Goal: Find specific page/section: Find specific page/section

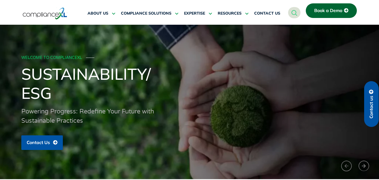
scroll to position [0, 0]
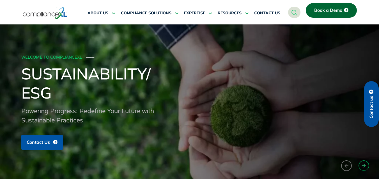
click at [361, 167] on button "›" at bounding box center [364, 165] width 11 height 10
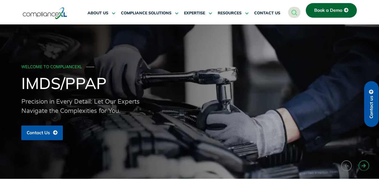
click at [361, 167] on button "›" at bounding box center [364, 165] width 11 height 10
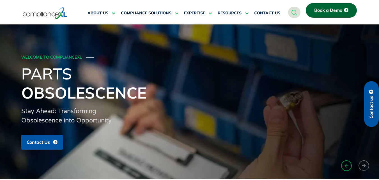
click at [345, 166] on button "‹" at bounding box center [346, 165] width 11 height 11
click at [346, 166] on button "‹" at bounding box center [346, 165] width 11 height 11
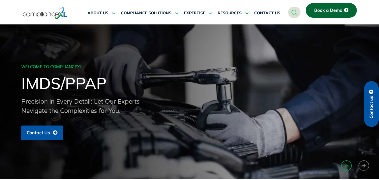
click at [346, 166] on button "‹" at bounding box center [346, 165] width 11 height 11
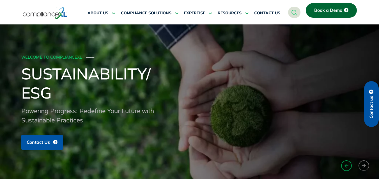
click at [346, 166] on button "‹" at bounding box center [346, 165] width 11 height 11
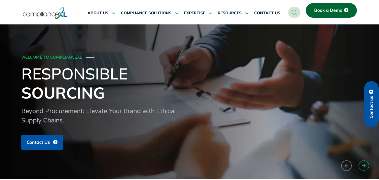
click at [361, 165] on button "›" at bounding box center [364, 165] width 11 height 10
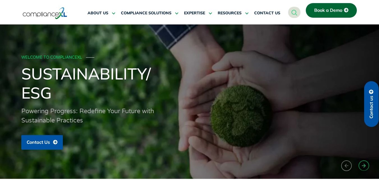
click at [361, 165] on button "›" at bounding box center [364, 165] width 11 height 10
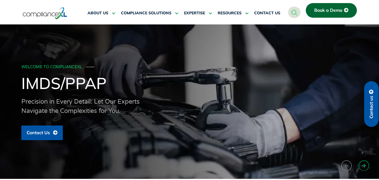
click at [361, 165] on button "›" at bounding box center [364, 165] width 11 height 10
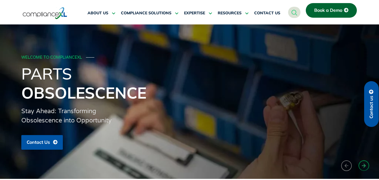
click at [361, 165] on button "›" at bounding box center [364, 165] width 11 height 10
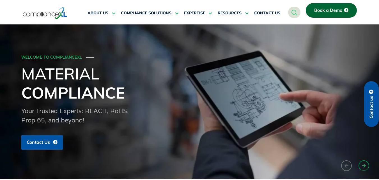
click at [361, 165] on button "›" at bounding box center [364, 165] width 11 height 10
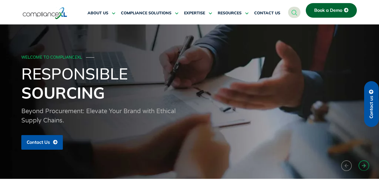
click at [361, 165] on button "›" at bounding box center [364, 165] width 11 height 10
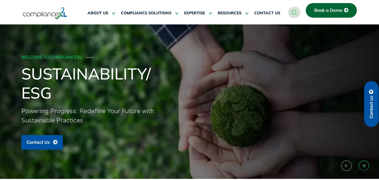
click at [361, 165] on button "›" at bounding box center [364, 165] width 11 height 10
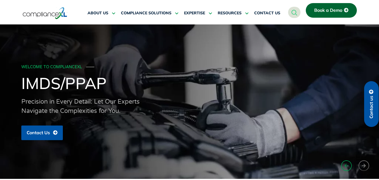
click at [347, 165] on button "‹" at bounding box center [346, 165] width 11 height 11
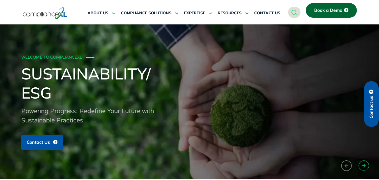
click at [362, 163] on button "›" at bounding box center [364, 165] width 11 height 10
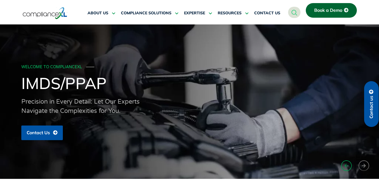
click at [350, 163] on button "‹" at bounding box center [346, 165] width 11 height 11
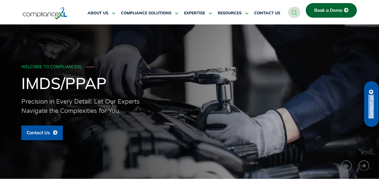
click at [362, 167] on button "›" at bounding box center [364, 165] width 11 height 10
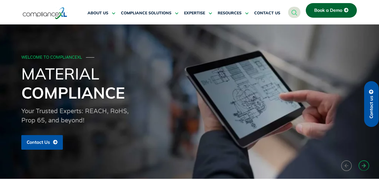
click at [362, 167] on button "›" at bounding box center [364, 165] width 11 height 10
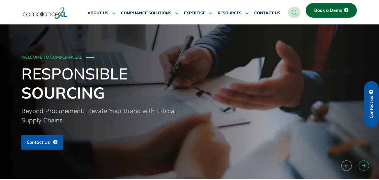
click at [362, 167] on button "›" at bounding box center [364, 165] width 11 height 10
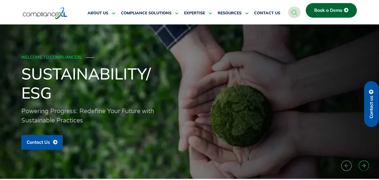
click at [362, 167] on button "›" at bounding box center [364, 165] width 11 height 10
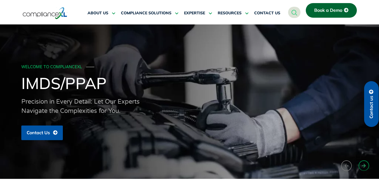
click at [362, 168] on button "›" at bounding box center [364, 165] width 11 height 10
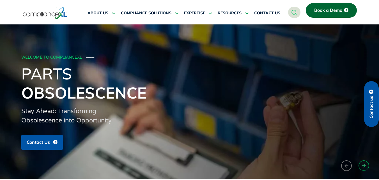
click at [361, 167] on button "›" at bounding box center [364, 165] width 11 height 10
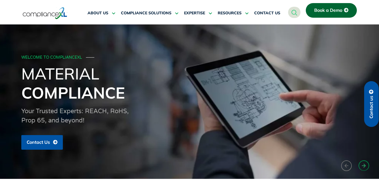
click at [361, 167] on button "›" at bounding box center [364, 165] width 11 height 10
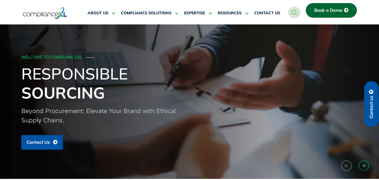
click at [360, 167] on button "›" at bounding box center [364, 165] width 11 height 10
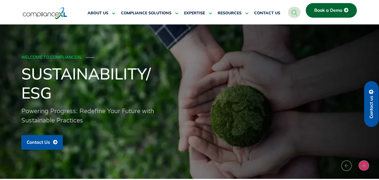
click at [359, 164] on button "›" at bounding box center [364, 165] width 11 height 10
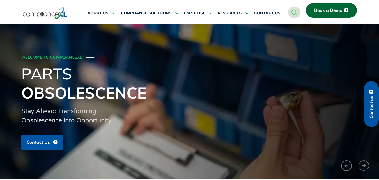
click at [342, 160] on div "WELCOME TO COMPLIANCEXL ─── Parts Obsolescence Stay Ahead: Transforming Obsoles…" at bounding box center [189, 101] width 379 height 154
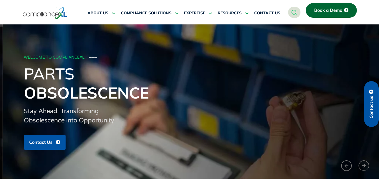
click at [341, 163] on div "WELCOME TO COMPLIANCEXL ─── Parts Obsolescence Stay Ahead: Transforming Obsoles…" at bounding box center [192, 101] width 379 height 154
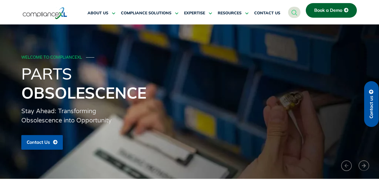
click at [362, 168] on button "›" at bounding box center [364, 165] width 11 height 10
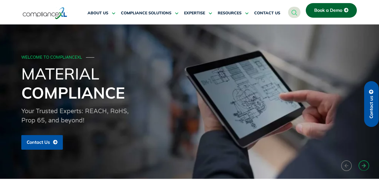
click at [362, 168] on button "›" at bounding box center [364, 165] width 11 height 10
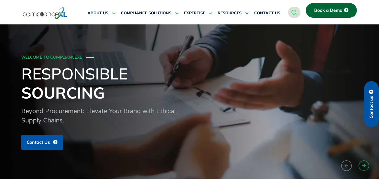
click at [362, 168] on button "›" at bounding box center [364, 165] width 11 height 10
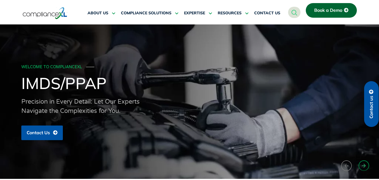
click at [362, 168] on button "›" at bounding box center [364, 165] width 11 height 10
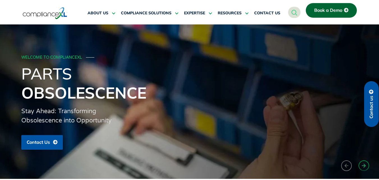
click at [362, 166] on button "›" at bounding box center [364, 165] width 11 height 10
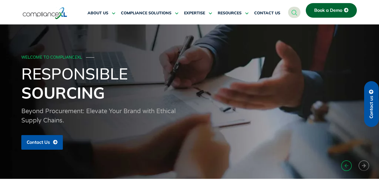
click at [346, 166] on button "‹" at bounding box center [346, 165] width 11 height 11
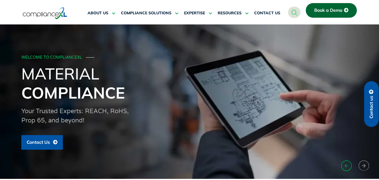
click at [344, 166] on button "‹" at bounding box center [346, 165] width 11 height 11
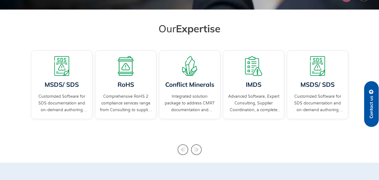
scroll to position [170, 0]
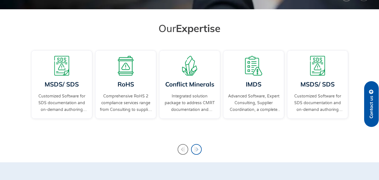
click at [193, 151] on icon "Next slide" at bounding box center [196, 149] width 11 height 11
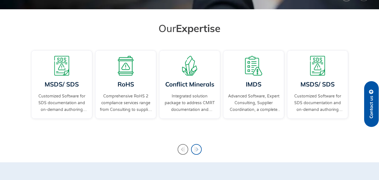
click at [193, 151] on icon "Next slide" at bounding box center [196, 149] width 11 height 11
click at [183, 147] on icon "Previous slide" at bounding box center [183, 149] width 11 height 11
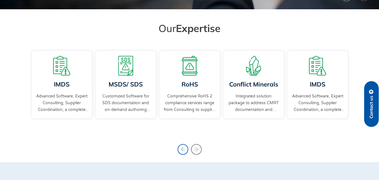
click at [183, 147] on icon "Previous slide" at bounding box center [183, 149] width 11 height 11
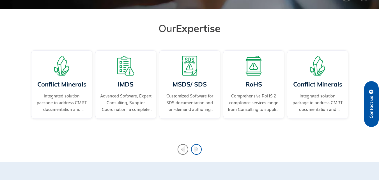
drag, startPoint x: 183, startPoint y: 147, endPoint x: 193, endPoint y: 150, distance: 10.1
click at [193, 131] on div "RoHS Comprehensive RoHS 2 compliance services range from Consulting to supplier…" at bounding box center [190, 90] width 320 height 83
click at [193, 150] on icon "Next slide" at bounding box center [196, 149] width 11 height 11
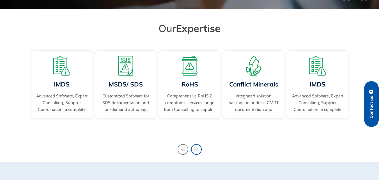
click at [193, 150] on icon "Next slide" at bounding box center [196, 149] width 11 height 11
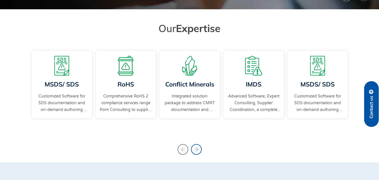
click at [193, 150] on icon "Next slide" at bounding box center [196, 149] width 11 height 11
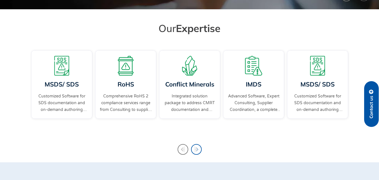
click at [193, 150] on icon "Next slide" at bounding box center [196, 149] width 11 height 11
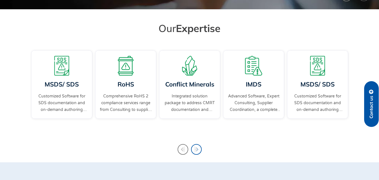
click at [193, 150] on icon "Next slide" at bounding box center [196, 149] width 11 height 11
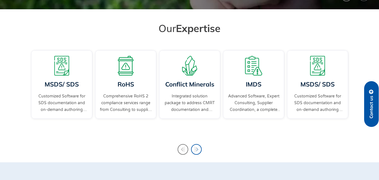
click at [195, 150] on icon "Next slide" at bounding box center [196, 149] width 4 height 6
drag, startPoint x: 195, startPoint y: 150, endPoint x: 182, endPoint y: 149, distance: 13.2
click at [182, 131] on div "RoHS Comprehensive RoHS 2 compliance services range from Consulting to supplier…" at bounding box center [190, 90] width 320 height 83
click at [182, 149] on icon "Previous slide" at bounding box center [183, 149] width 4 height 6
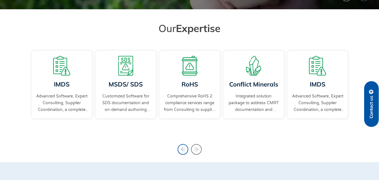
click at [182, 149] on icon "Previous slide" at bounding box center [183, 149] width 4 height 6
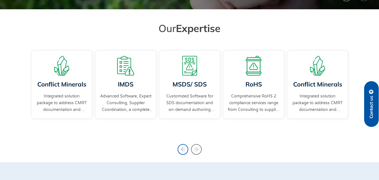
click at [182, 149] on icon "Previous slide" at bounding box center [183, 149] width 4 height 6
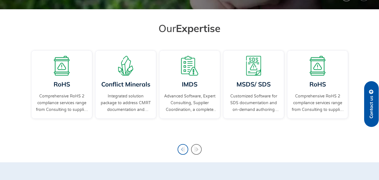
click at [182, 149] on icon "Previous slide" at bounding box center [183, 149] width 4 height 6
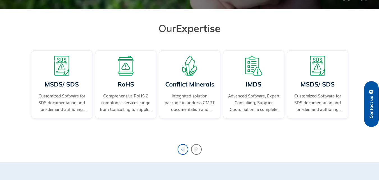
click at [182, 149] on icon "Previous slide" at bounding box center [183, 149] width 4 height 6
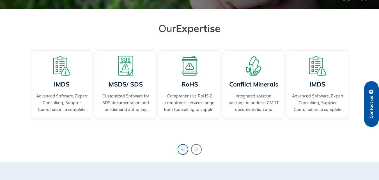
click at [182, 149] on icon "Previous slide" at bounding box center [183, 149] width 4 height 6
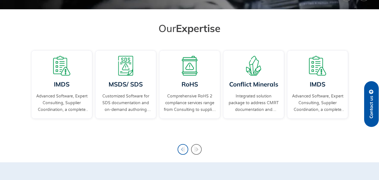
click at [182, 149] on icon "Previous slide" at bounding box center [183, 149] width 4 height 6
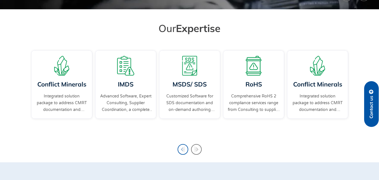
click at [182, 149] on icon "Previous slide" at bounding box center [183, 149] width 4 height 6
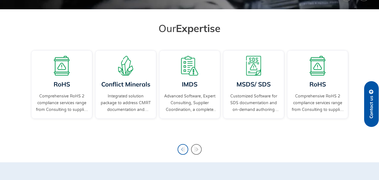
click at [182, 149] on icon "Previous slide" at bounding box center [183, 149] width 4 height 6
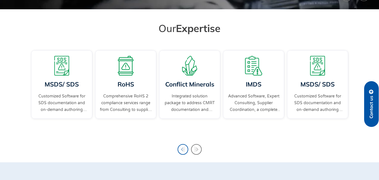
click at [182, 149] on icon "Previous slide" at bounding box center [183, 149] width 4 height 6
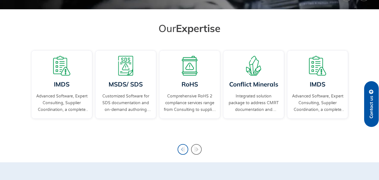
click at [182, 149] on icon "Previous slide" at bounding box center [183, 149] width 4 height 6
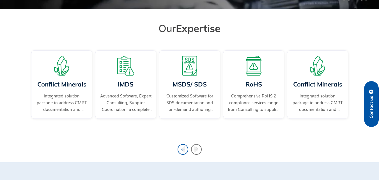
click at [182, 149] on icon "Previous slide" at bounding box center [183, 149] width 4 height 6
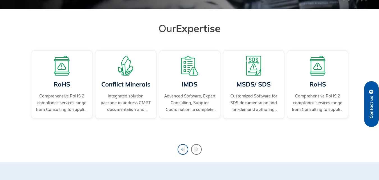
click at [182, 149] on icon "Previous slide" at bounding box center [183, 149] width 4 height 6
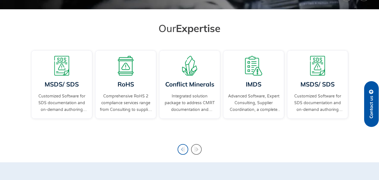
click at [182, 149] on icon "Previous slide" at bounding box center [183, 149] width 4 height 6
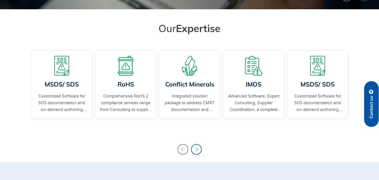
click at [195, 149] on icon "Next slide" at bounding box center [196, 149] width 4 height 6
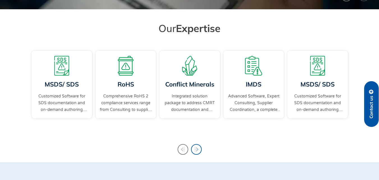
click at [195, 149] on icon "Next slide" at bounding box center [196, 149] width 4 height 6
click at [196, 148] on icon "Next slide" at bounding box center [196, 149] width 4 height 6
click at [195, 148] on icon "Next slide" at bounding box center [196, 149] width 4 height 6
click at [195, 149] on icon "Next slide" at bounding box center [196, 149] width 4 height 6
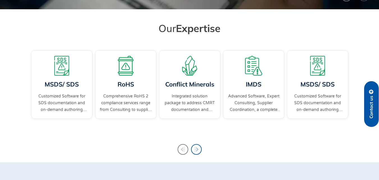
click at [196, 148] on icon "Next slide" at bounding box center [196, 149] width 11 height 11
drag, startPoint x: 196, startPoint y: 147, endPoint x: 216, endPoint y: 128, distance: 27.6
click at [193, 147] on icon "Next slide" at bounding box center [196, 149] width 11 height 11
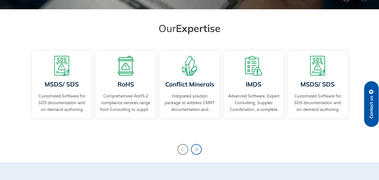
click at [193, 147] on icon "Next slide" at bounding box center [196, 149] width 11 height 11
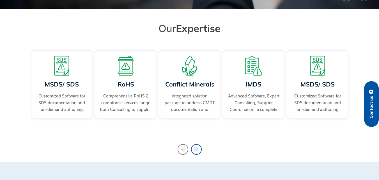
drag, startPoint x: 193, startPoint y: 147, endPoint x: 196, endPoint y: 149, distance: 3.4
click at [193, 148] on icon "Next slide" at bounding box center [196, 149] width 11 height 11
click at [197, 148] on icon "Next slide" at bounding box center [196, 149] width 11 height 11
click at [197, 149] on icon "Next slide" at bounding box center [196, 149] width 11 height 11
click at [197, 149] on icon "Next slide" at bounding box center [196, 149] width 4 height 6
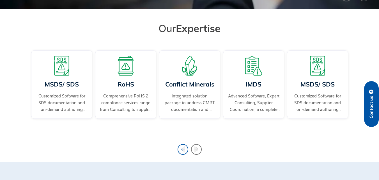
click at [184, 149] on icon "Previous slide" at bounding box center [183, 149] width 4 height 6
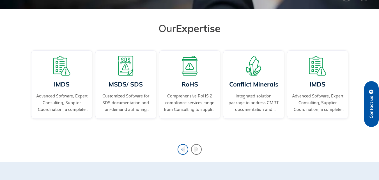
click at [184, 149] on icon "Previous slide" at bounding box center [183, 149] width 4 height 6
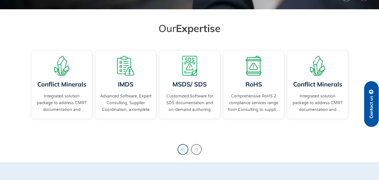
click at [184, 149] on icon "Previous slide" at bounding box center [183, 149] width 4 height 6
click at [195, 150] on icon "Next slide" at bounding box center [196, 149] width 4 height 6
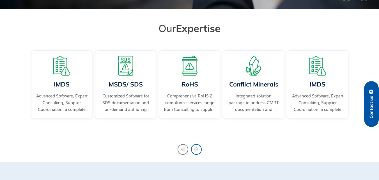
click at [195, 150] on icon "Next slide" at bounding box center [196, 149] width 4 height 6
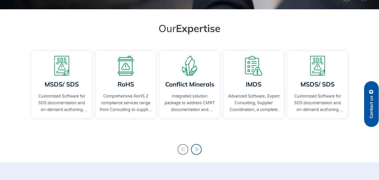
click at [195, 150] on icon "Next slide" at bounding box center [196, 149] width 4 height 6
click at [195, 149] on icon "Next slide" at bounding box center [196, 149] width 4 height 6
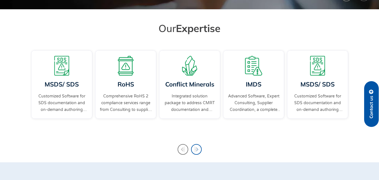
click at [195, 149] on icon "Next slide" at bounding box center [196, 149] width 4 height 6
click at [199, 152] on icon "Next slide" at bounding box center [196, 149] width 11 height 11
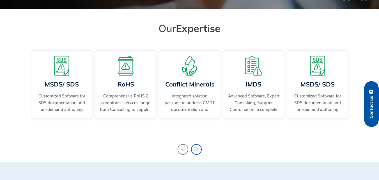
click at [196, 150] on icon "Next slide" at bounding box center [196, 149] width 4 height 6
click at [196, 149] on icon "Next slide" at bounding box center [196, 149] width 4 height 6
click at [196, 148] on icon "Next slide" at bounding box center [196, 149] width 4 height 6
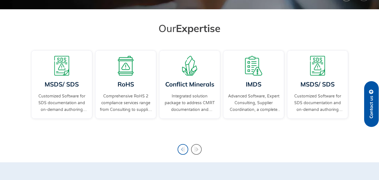
click at [182, 148] on icon "Previous slide" at bounding box center [183, 149] width 11 height 11
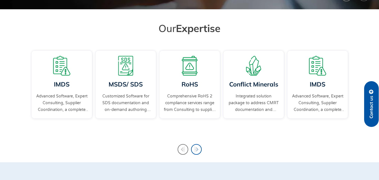
click at [197, 150] on icon "Next slide" at bounding box center [196, 149] width 11 height 11
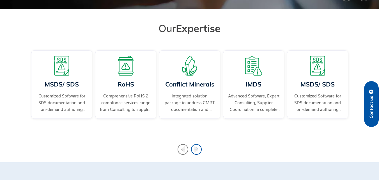
click at [197, 150] on icon "Next slide" at bounding box center [196, 149] width 4 height 6
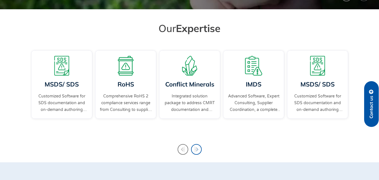
click at [197, 150] on icon "Next slide" at bounding box center [196, 149] width 4 height 6
click at [184, 146] on icon "Previous slide" at bounding box center [183, 149] width 11 height 11
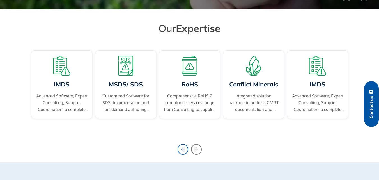
click at [184, 146] on icon "Previous slide" at bounding box center [183, 149] width 11 height 11
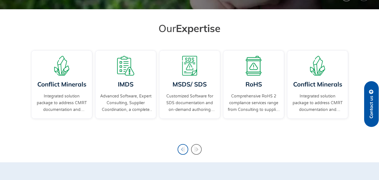
click at [184, 146] on icon "Previous slide" at bounding box center [183, 149] width 11 height 11
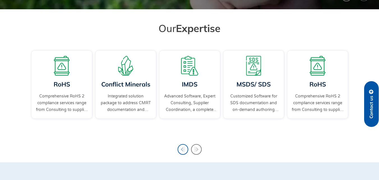
click at [184, 146] on icon "Previous slide" at bounding box center [183, 149] width 11 height 11
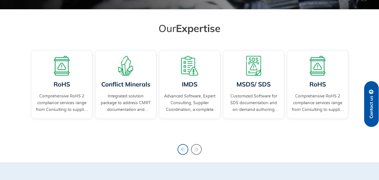
click at [184, 146] on icon "Previous slide" at bounding box center [183, 149] width 11 height 11
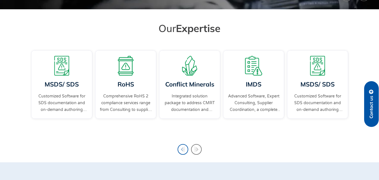
click at [184, 146] on icon "Previous slide" at bounding box center [183, 149] width 11 height 11
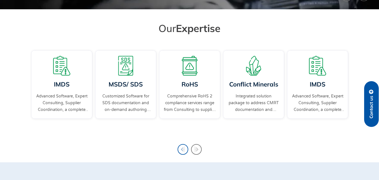
click at [184, 146] on icon "Previous slide" at bounding box center [183, 149] width 11 height 11
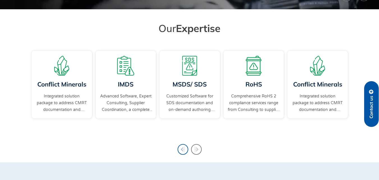
click at [184, 146] on icon "Previous slide" at bounding box center [183, 149] width 11 height 11
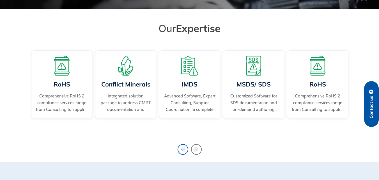
click at [184, 146] on icon "Previous slide" at bounding box center [183, 149] width 11 height 11
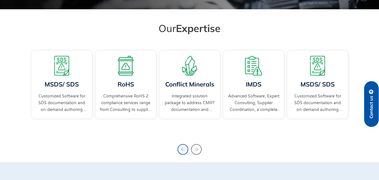
click at [184, 146] on icon "Previous slide" at bounding box center [183, 149] width 11 height 11
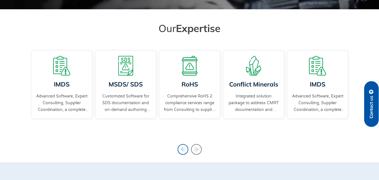
click at [184, 146] on icon "Previous slide" at bounding box center [183, 149] width 11 height 11
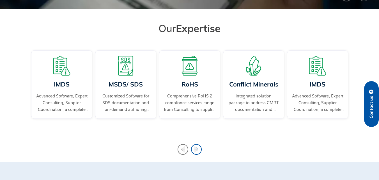
click at [196, 149] on icon "Next slide" at bounding box center [196, 149] width 4 height 6
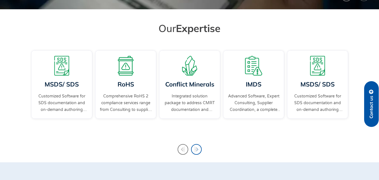
click at [196, 149] on icon "Next slide" at bounding box center [196, 149] width 4 height 6
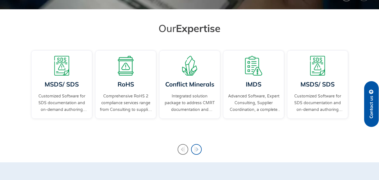
click at [196, 149] on icon "Next slide" at bounding box center [196, 149] width 4 height 6
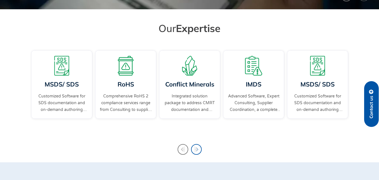
click at [196, 149] on icon "Next slide" at bounding box center [196, 149] width 4 height 6
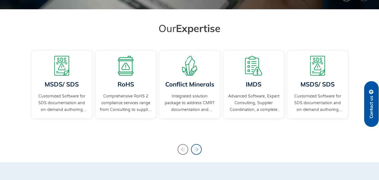
click at [196, 149] on icon "Next slide" at bounding box center [196, 149] width 4 height 6
drag, startPoint x: 196, startPoint y: 149, endPoint x: 92, endPoint y: 136, distance: 104.0
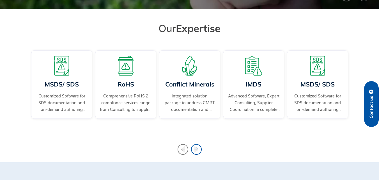
click at [196, 148] on icon "Next slide" at bounding box center [196, 149] width 4 height 6
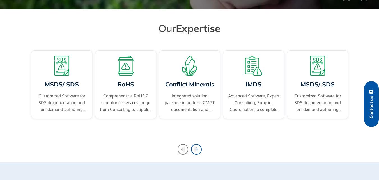
click at [196, 148] on icon "Next slide" at bounding box center [196, 149] width 4 height 6
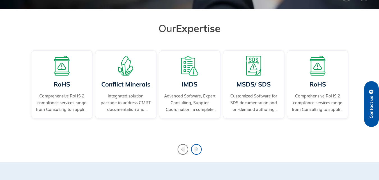
click at [196, 150] on icon "Next slide" at bounding box center [196, 149] width 4 height 6
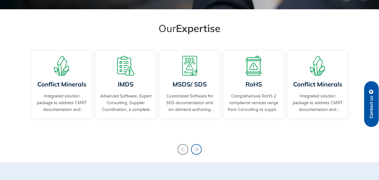
click at [196, 150] on icon "Next slide" at bounding box center [196, 149] width 4 height 6
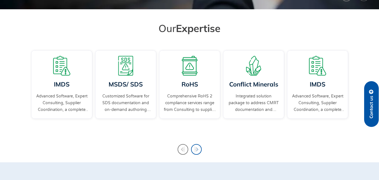
click at [196, 150] on icon "Next slide" at bounding box center [196, 149] width 4 height 6
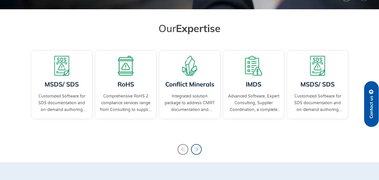
click at [196, 150] on icon "Next slide" at bounding box center [196, 149] width 4 height 6
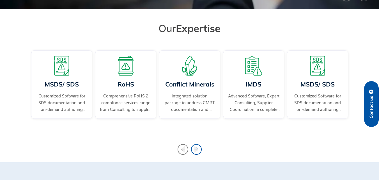
click at [196, 150] on icon "Next slide" at bounding box center [196, 149] width 4 height 6
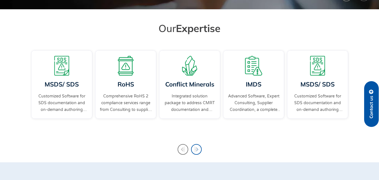
click at [196, 149] on icon "Next slide" at bounding box center [196, 149] width 4 height 6
click at [182, 147] on icon "Previous slide" at bounding box center [183, 149] width 11 height 11
click at [181, 148] on icon "Previous slide" at bounding box center [183, 149] width 11 height 11
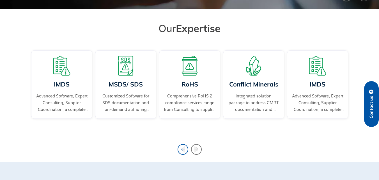
click at [181, 148] on icon "Previous slide" at bounding box center [183, 149] width 11 height 11
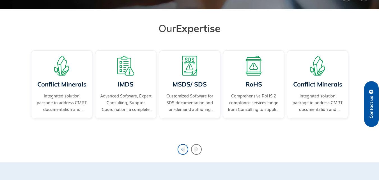
click at [181, 148] on icon "Previous slide" at bounding box center [183, 149] width 11 height 11
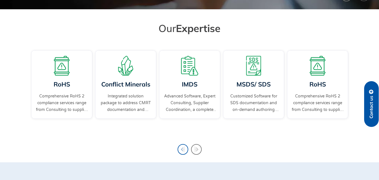
click at [181, 148] on icon "Previous slide" at bounding box center [183, 149] width 11 height 11
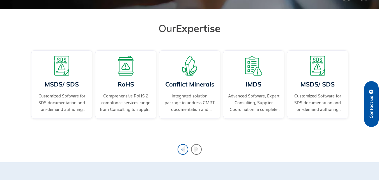
click at [181, 148] on icon "Previous slide" at bounding box center [183, 149] width 11 height 11
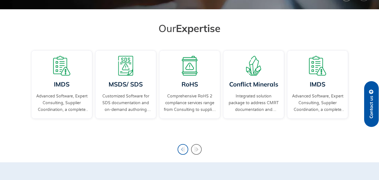
click at [181, 148] on icon "Previous slide" at bounding box center [183, 149] width 11 height 11
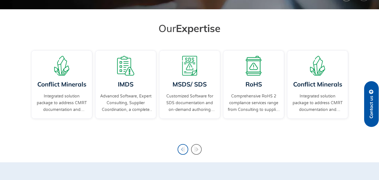
click at [181, 148] on icon "Previous slide" at bounding box center [183, 149] width 11 height 11
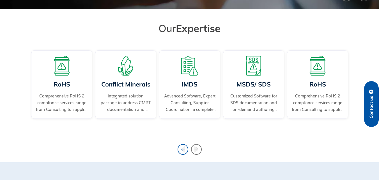
click at [181, 148] on icon "Previous slide" at bounding box center [183, 149] width 11 height 11
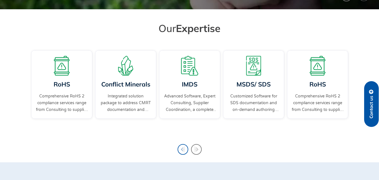
click at [181, 148] on icon "Previous slide" at bounding box center [183, 149] width 11 height 11
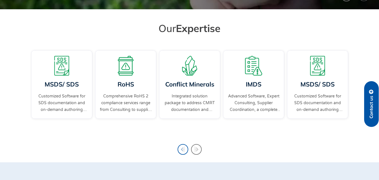
click at [181, 148] on icon "Previous slide" at bounding box center [183, 149] width 11 height 11
click at [195, 147] on icon "Next slide" at bounding box center [196, 149] width 4 height 6
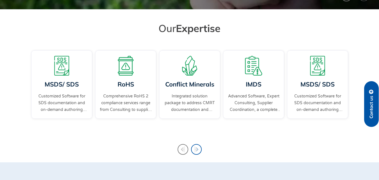
click at [195, 147] on icon "Next slide" at bounding box center [196, 149] width 4 height 6
click at [196, 149] on icon "Next slide" at bounding box center [196, 149] width 4 height 6
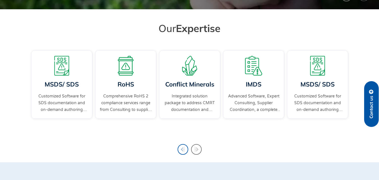
drag, startPoint x: 190, startPoint y: 152, endPoint x: 181, endPoint y: 150, distance: 8.6
click at [185, 131] on div "RoHS Comprehensive RoHS 2 compliance services range from Consulting to supplier…" at bounding box center [190, 90] width 320 height 83
click at [181, 150] on icon "Previous slide" at bounding box center [183, 149] width 11 height 11
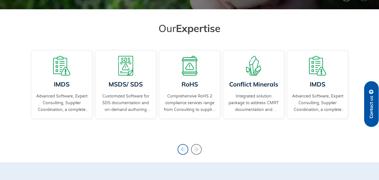
click at [181, 150] on icon "Previous slide" at bounding box center [183, 149] width 11 height 11
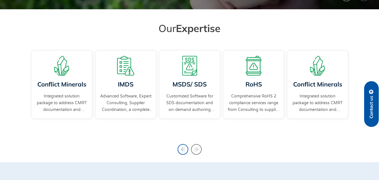
click at [181, 150] on icon "Previous slide" at bounding box center [183, 149] width 11 height 11
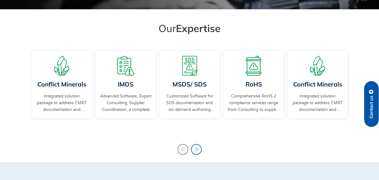
click at [199, 151] on icon "Next slide" at bounding box center [196, 149] width 11 height 11
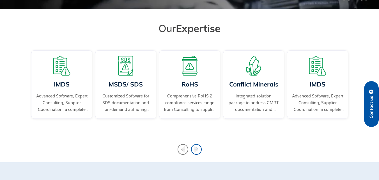
click at [199, 151] on icon "Next slide" at bounding box center [196, 149] width 11 height 11
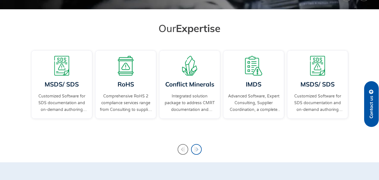
click at [199, 151] on icon "Next slide" at bounding box center [196, 149] width 11 height 11
click at [197, 151] on icon "Next slide" at bounding box center [196, 149] width 11 height 11
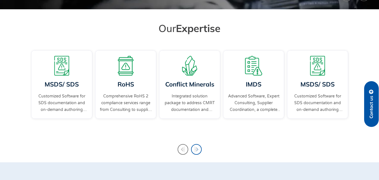
click at [194, 148] on icon "Next slide" at bounding box center [196, 149] width 11 height 11
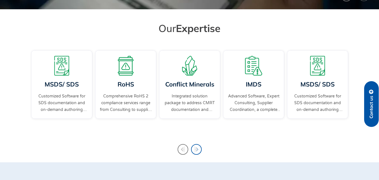
click at [194, 148] on icon "Next slide" at bounding box center [196, 149] width 11 height 11
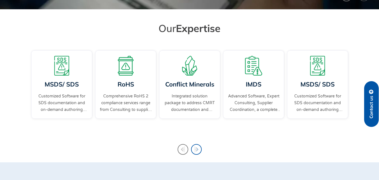
click at [194, 148] on icon "Next slide" at bounding box center [196, 149] width 11 height 11
click at [182, 146] on icon "Previous slide" at bounding box center [183, 149] width 11 height 11
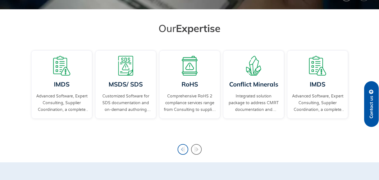
click at [182, 146] on icon "Previous slide" at bounding box center [183, 149] width 11 height 11
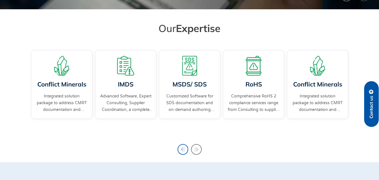
click at [182, 146] on icon "Previous slide" at bounding box center [183, 149] width 11 height 11
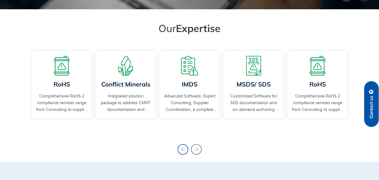
click at [182, 146] on icon "Previous slide" at bounding box center [183, 149] width 11 height 11
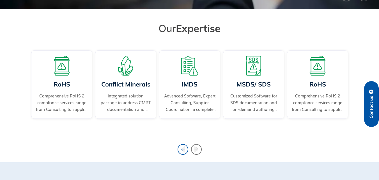
click at [182, 146] on icon "Previous slide" at bounding box center [183, 149] width 11 height 11
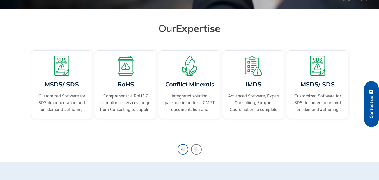
click at [182, 146] on icon "Previous slide" at bounding box center [183, 149] width 11 height 11
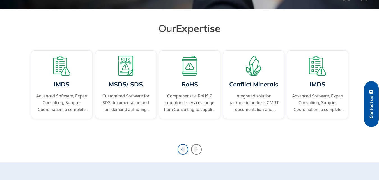
click at [182, 146] on icon "Previous slide" at bounding box center [183, 149] width 11 height 11
click at [201, 152] on icon "Next slide" at bounding box center [196, 149] width 11 height 11
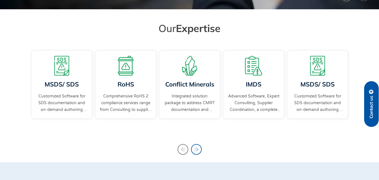
click at [195, 151] on icon "Next slide" at bounding box center [196, 149] width 4 height 6
click at [182, 149] on icon "Previous slide" at bounding box center [183, 149] width 4 height 6
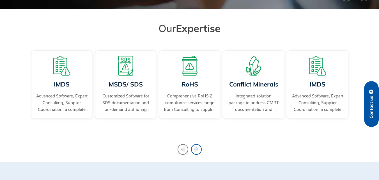
click at [195, 148] on icon "Next slide" at bounding box center [196, 149] width 4 height 6
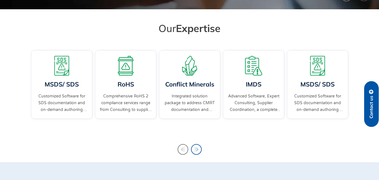
click at [195, 148] on icon "Next slide" at bounding box center [196, 149] width 4 height 6
click at [181, 150] on icon "Previous slide" at bounding box center [183, 149] width 11 height 11
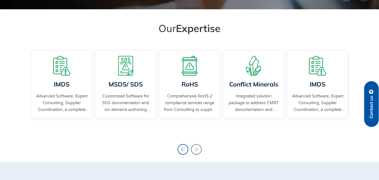
click at [181, 150] on icon "Previous slide" at bounding box center [183, 149] width 11 height 11
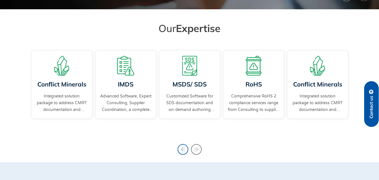
click at [181, 150] on icon "Previous slide" at bounding box center [183, 149] width 11 height 11
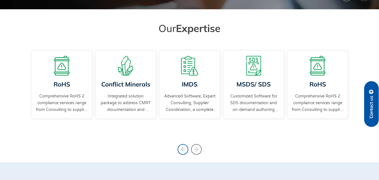
click at [181, 150] on icon "Previous slide" at bounding box center [183, 149] width 11 height 11
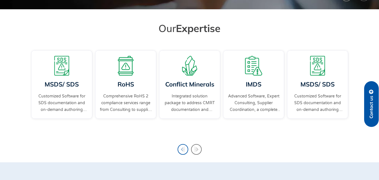
click at [181, 150] on icon "Previous slide" at bounding box center [183, 149] width 11 height 11
click at [182, 150] on icon "Previous slide" at bounding box center [183, 149] width 11 height 11
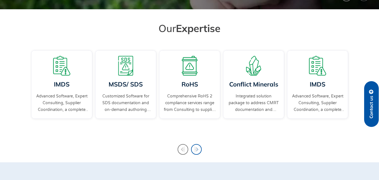
click at [198, 150] on icon "Next slide" at bounding box center [196, 149] width 11 height 11
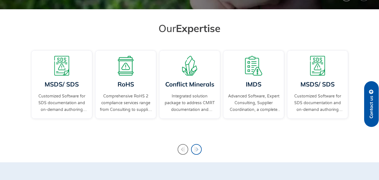
click at [198, 150] on icon "Next slide" at bounding box center [196, 149] width 11 height 11
click at [187, 150] on icon "Previous slide" at bounding box center [183, 149] width 11 height 11
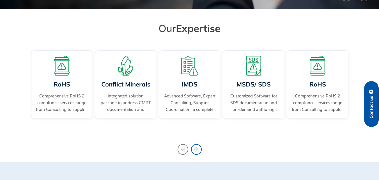
click at [196, 149] on icon "Next slide" at bounding box center [196, 149] width 4 height 6
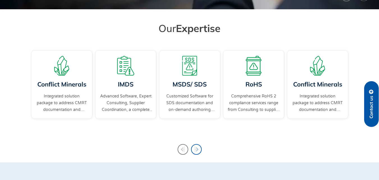
click at [196, 149] on icon "Next slide" at bounding box center [196, 149] width 4 height 6
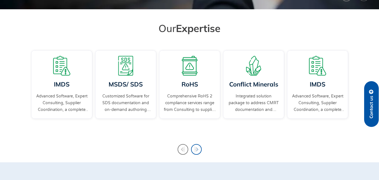
click at [196, 149] on icon "Next slide" at bounding box center [196, 149] width 4 height 6
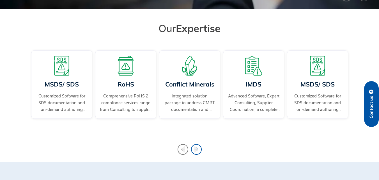
click at [196, 149] on icon "Next slide" at bounding box center [196, 149] width 4 height 6
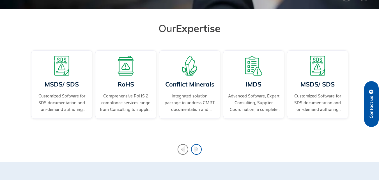
click at [196, 149] on icon "Next slide" at bounding box center [196, 149] width 4 height 6
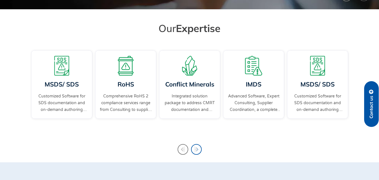
click at [196, 149] on icon "Next slide" at bounding box center [196, 149] width 4 height 6
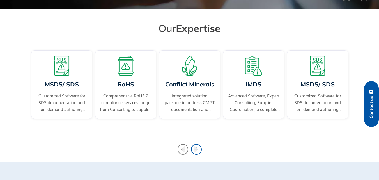
click at [196, 149] on icon "Next slide" at bounding box center [196, 149] width 4 height 6
click at [183, 151] on icon "Previous slide" at bounding box center [183, 149] width 11 height 11
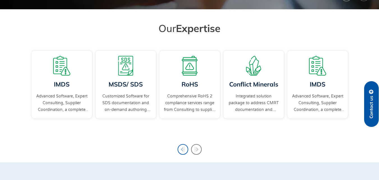
click at [182, 150] on icon "Previous slide" at bounding box center [183, 149] width 4 height 6
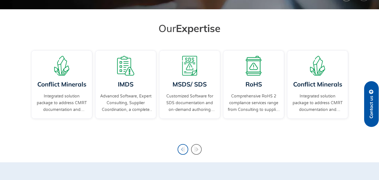
click at [184, 148] on icon "Previous slide" at bounding box center [183, 149] width 4 height 6
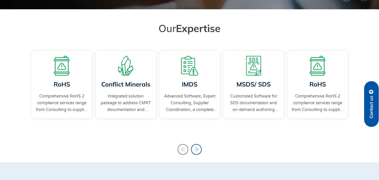
click at [197, 148] on icon "Next slide" at bounding box center [196, 149] width 4 height 6
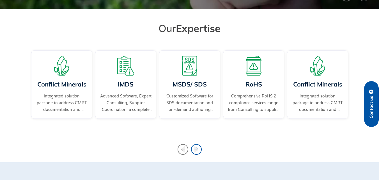
click at [197, 148] on icon "Next slide" at bounding box center [196, 149] width 4 height 6
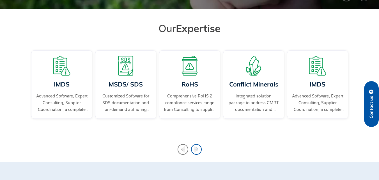
click at [197, 148] on icon "Next slide" at bounding box center [196, 149] width 4 height 6
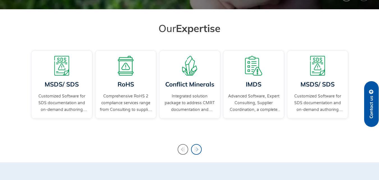
click at [197, 148] on icon "Next slide" at bounding box center [196, 149] width 4 height 6
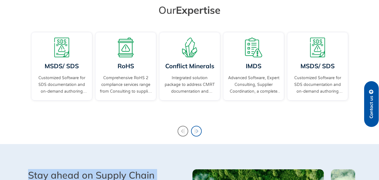
scroll to position [198, 0]
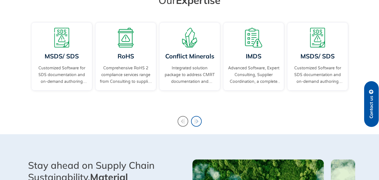
click at [199, 124] on icon "Next slide" at bounding box center [196, 121] width 11 height 11
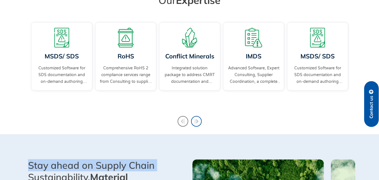
click at [199, 124] on icon "Next slide" at bounding box center [196, 121] width 11 height 11
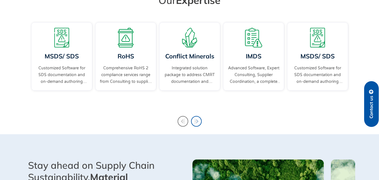
click at [196, 118] on icon "Next slide" at bounding box center [196, 121] width 11 height 11
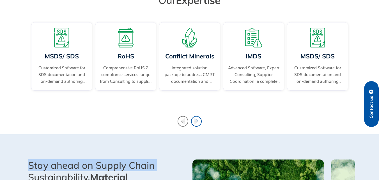
click at [196, 118] on icon "Next slide" at bounding box center [196, 121] width 11 height 11
drag, startPoint x: 196, startPoint y: 118, endPoint x: 182, endPoint y: 119, distance: 14.4
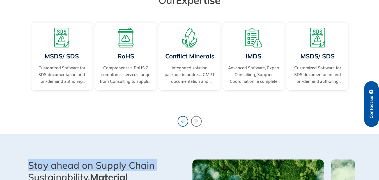
click at [182, 103] on div "RoHS Comprehensive RoHS 2 compliance services range from Consulting to supplier…" at bounding box center [190, 62] width 320 height 83
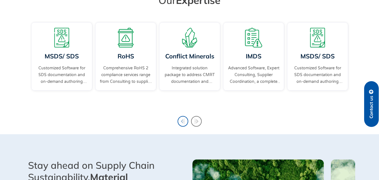
click at [182, 119] on icon "Previous slide" at bounding box center [183, 121] width 11 height 11
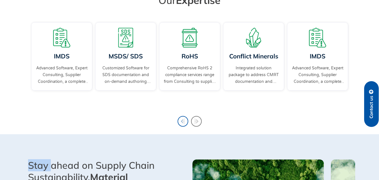
click at [182, 119] on icon "Previous slide" at bounding box center [183, 121] width 11 height 11
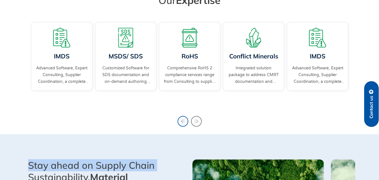
click at [182, 119] on icon "Previous slide" at bounding box center [183, 121] width 11 height 11
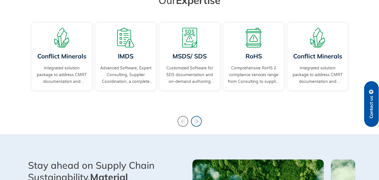
click at [200, 118] on icon "Next slide" at bounding box center [196, 121] width 11 height 11
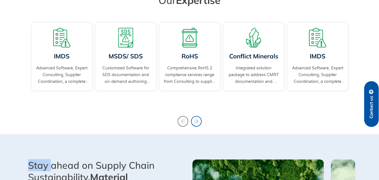
click at [200, 118] on icon "Next slide" at bounding box center [196, 121] width 11 height 11
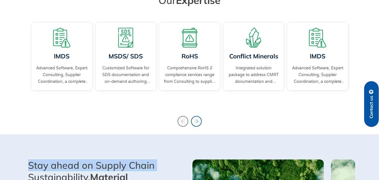
click at [200, 118] on icon "Next slide" at bounding box center [196, 121] width 11 height 11
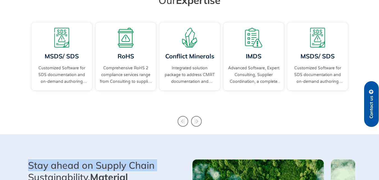
click at [164, 96] on div "2 / 4" at bounding box center [190, 95] width 58 height 6
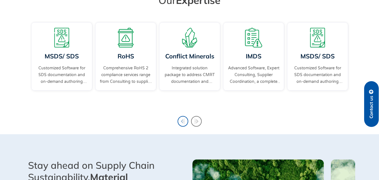
click at [180, 119] on icon "Previous slide" at bounding box center [183, 121] width 11 height 11
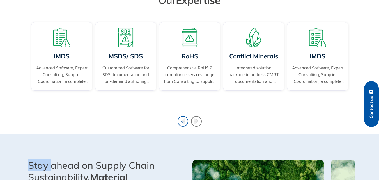
click at [180, 119] on icon "Previous slide" at bounding box center [183, 121] width 11 height 11
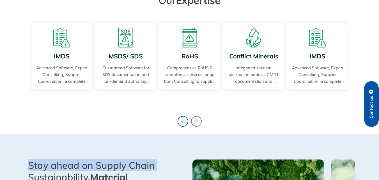
click at [180, 119] on icon "Previous slide" at bounding box center [183, 121] width 11 height 11
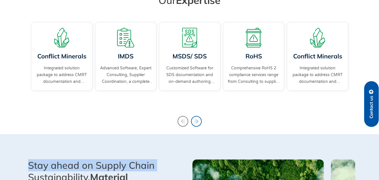
drag, startPoint x: 180, startPoint y: 119, endPoint x: 193, endPoint y: 121, distance: 13.7
click at [193, 103] on div "RoHS Comprehensive RoHS 2 compliance services range from Consulting to supplier…" at bounding box center [190, 62] width 320 height 83
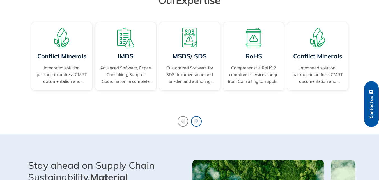
click at [193, 121] on icon "Next slide" at bounding box center [196, 121] width 11 height 11
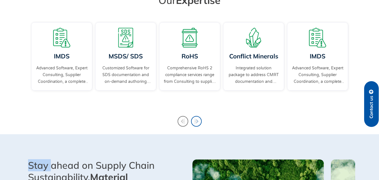
click at [193, 121] on icon "Next slide" at bounding box center [196, 121] width 11 height 11
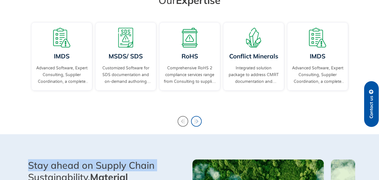
click at [193, 121] on icon "Next slide" at bounding box center [196, 121] width 11 height 11
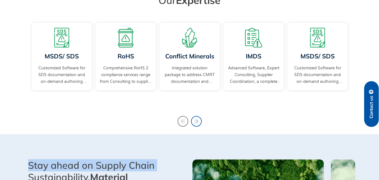
click at [193, 121] on icon "Next slide" at bounding box center [196, 121] width 11 height 11
